Goal: Browse casually

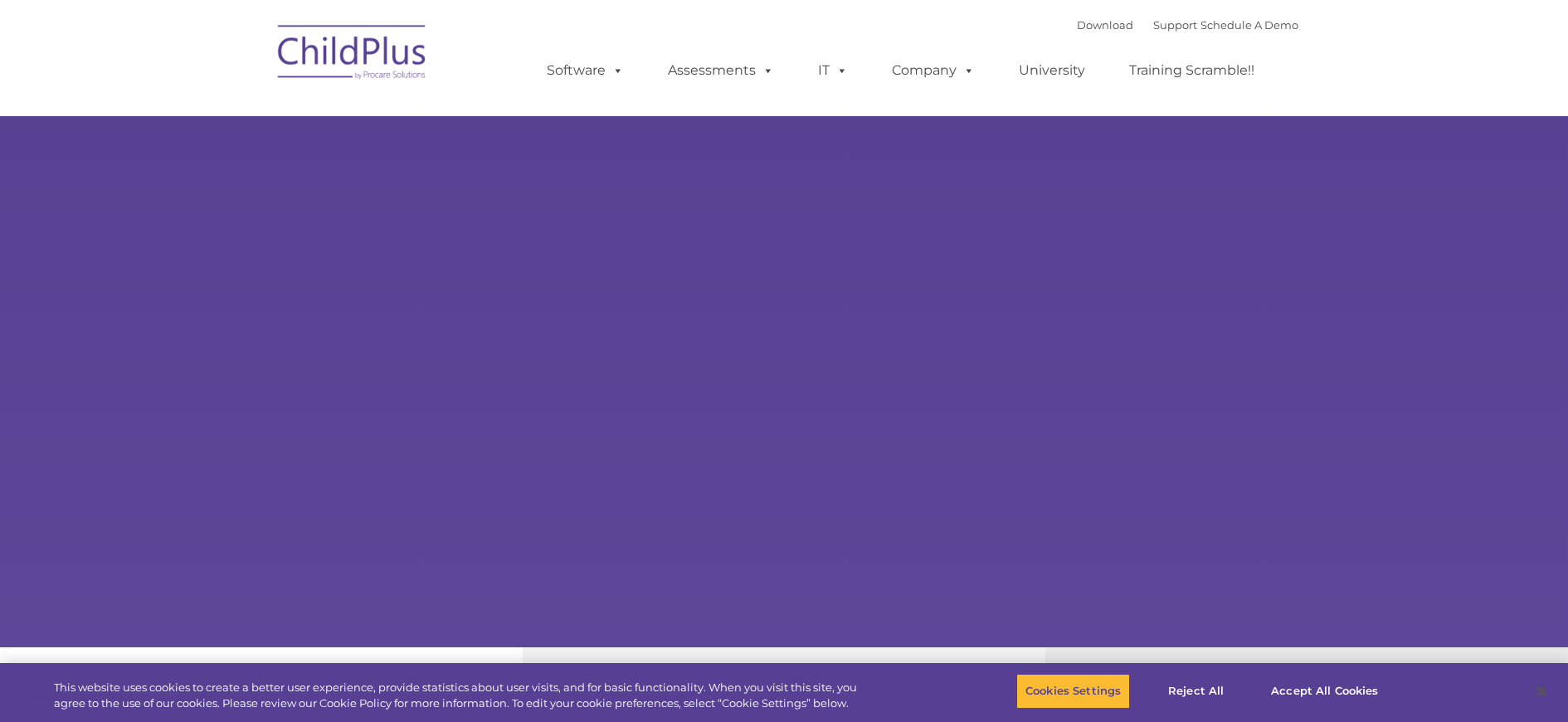
type input ""
select select "MEDIUM"
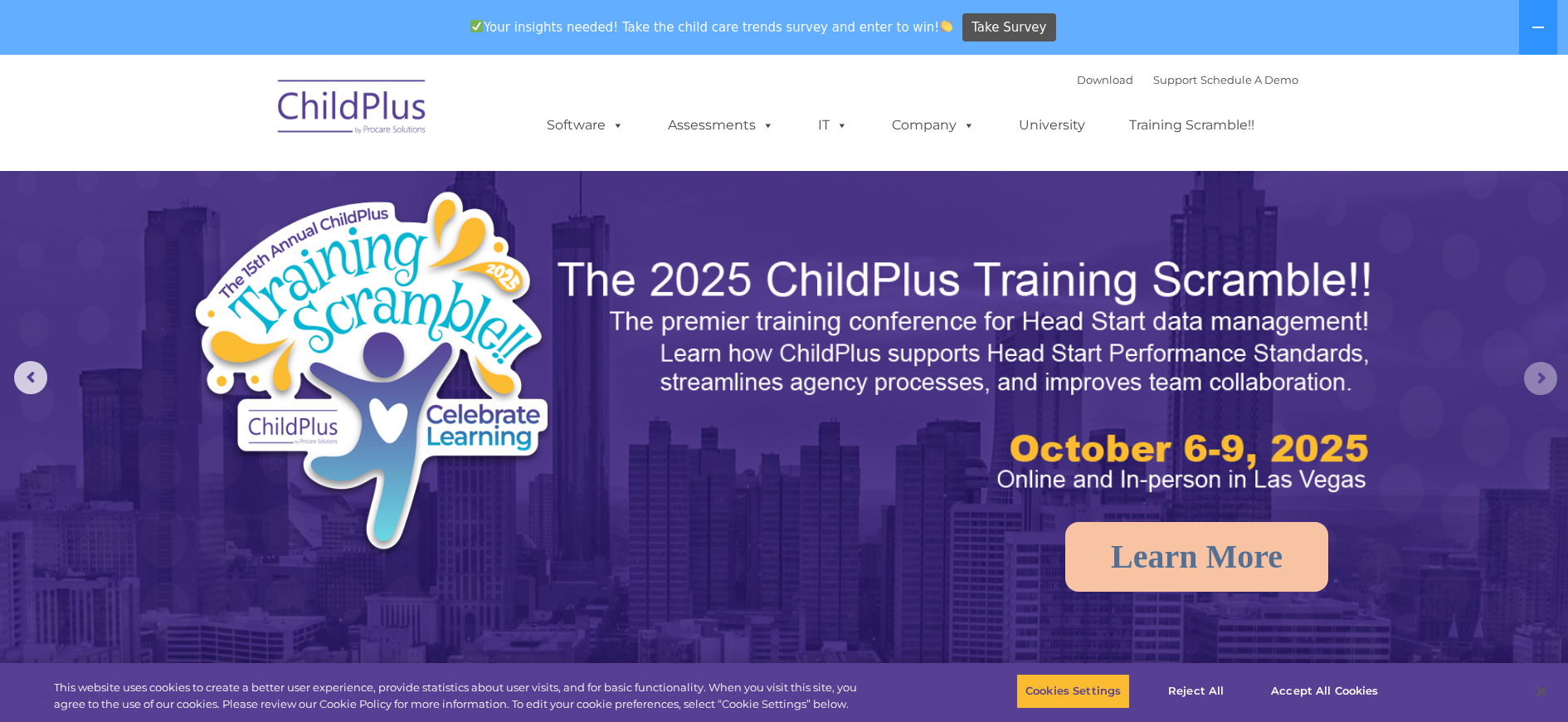
click at [1544, 376] on rs-arrow at bounding box center [1540, 378] width 33 height 33
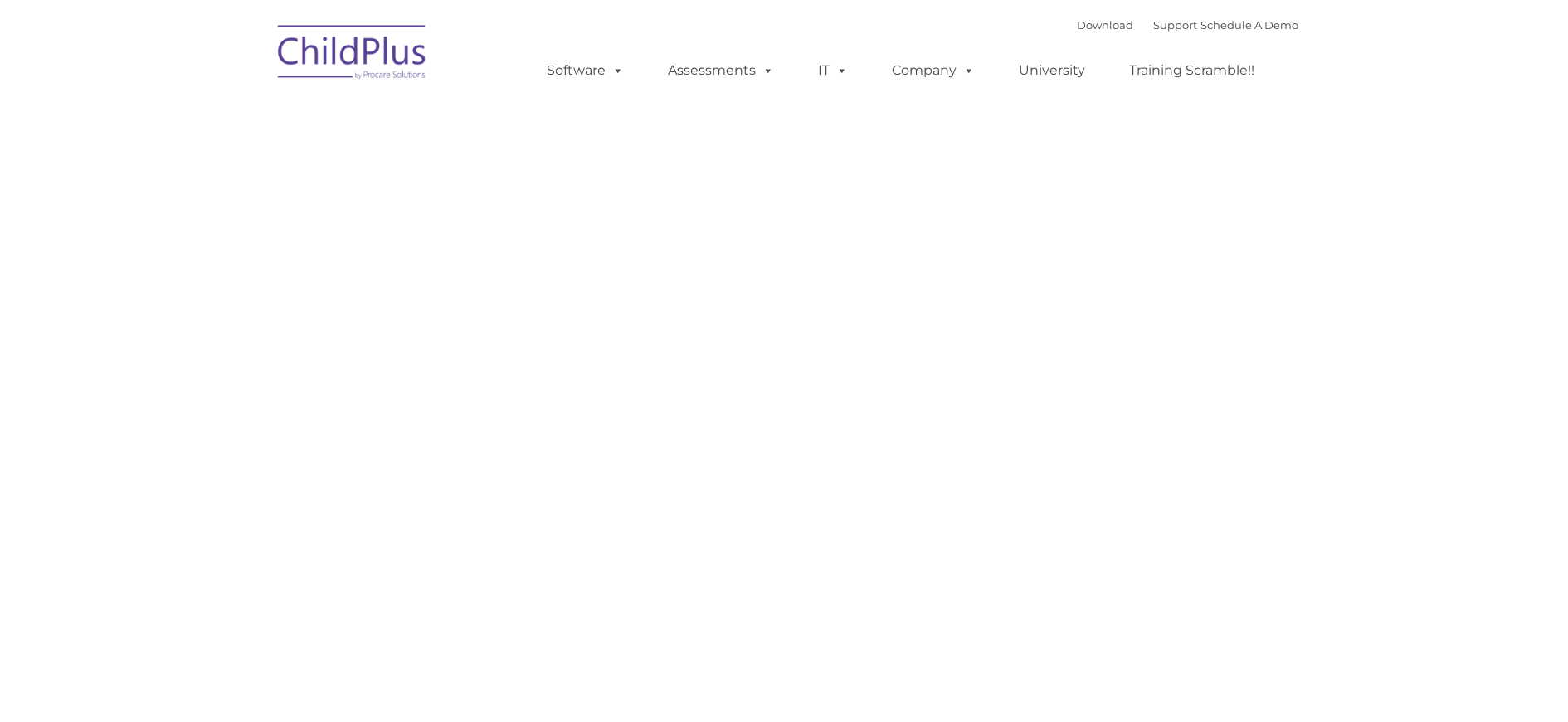
type input ""
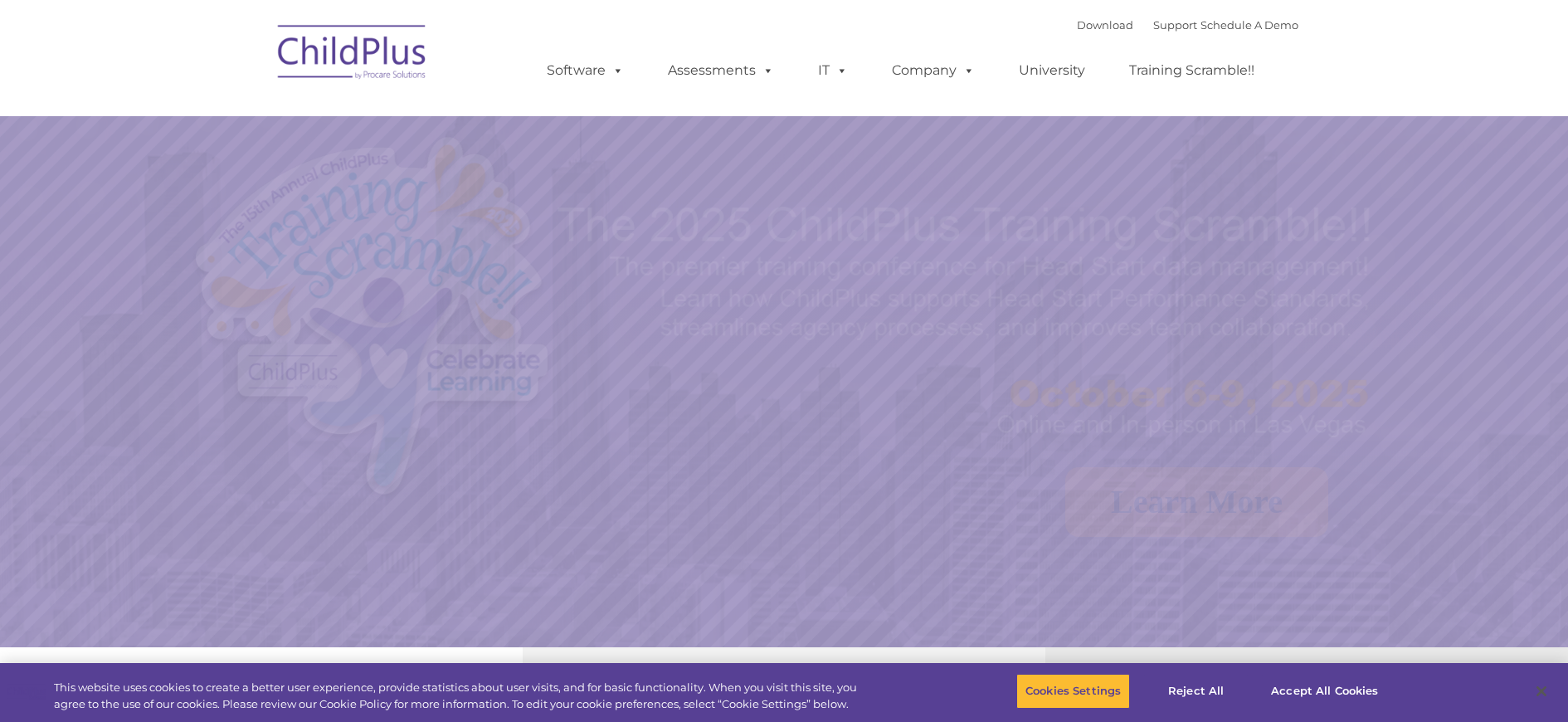
select select "MEDIUM"
